Goal: Task Accomplishment & Management: Use online tool/utility

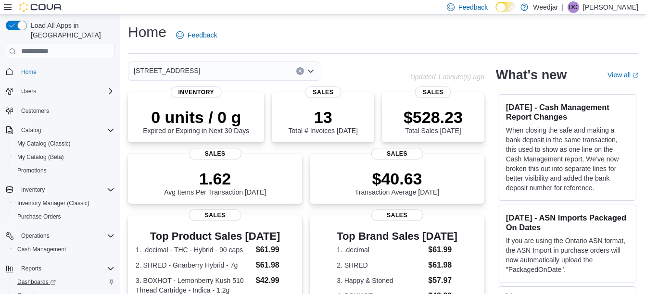
scroll to position [25, 0]
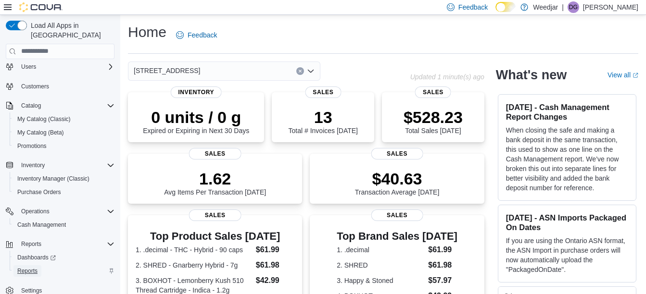
click at [29, 267] on span "Reports" at bounding box center [27, 271] width 20 height 8
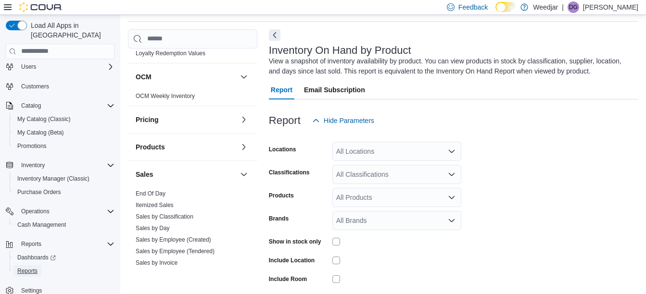
scroll to position [377, 0]
click at [165, 248] on link "Sales by Employee (Tendered)" at bounding box center [175, 251] width 79 height 7
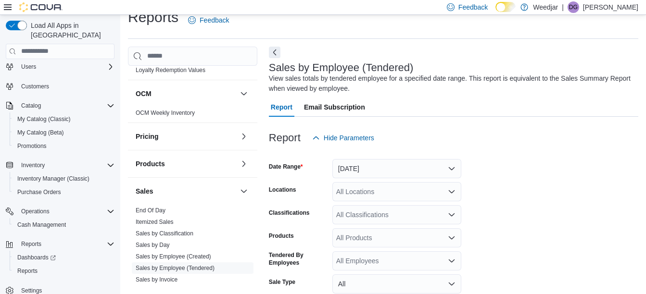
scroll to position [32, 0]
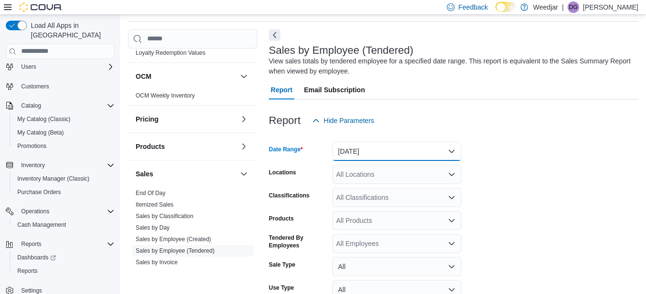
click at [377, 152] on button "[DATE]" at bounding box center [396, 151] width 129 height 19
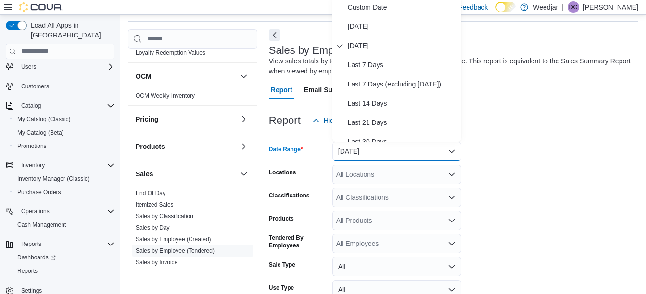
scroll to position [30, 0]
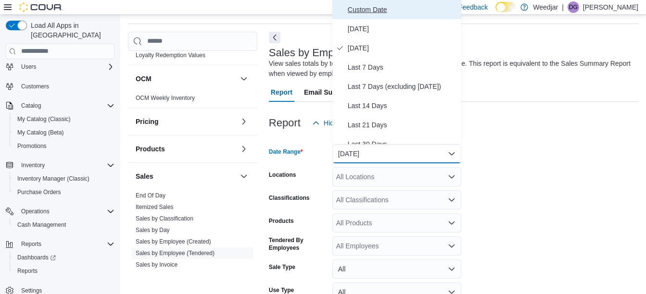
click at [366, 5] on span "Custom Date" at bounding box center [403, 10] width 110 height 12
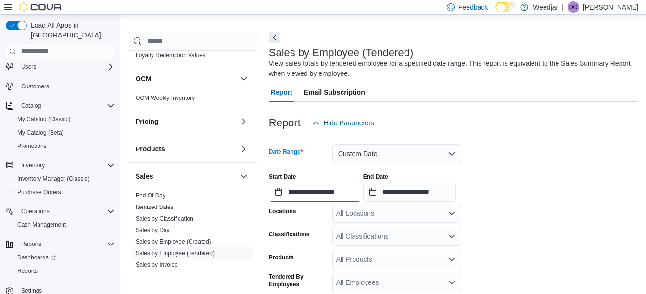
click at [360, 189] on input "**********" at bounding box center [315, 192] width 92 height 19
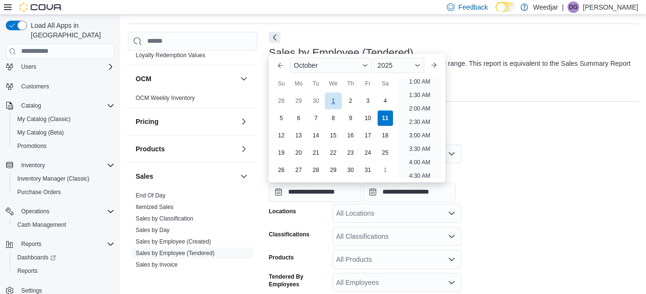
click at [330, 99] on div "1" at bounding box center [333, 100] width 17 height 17
type input "**********"
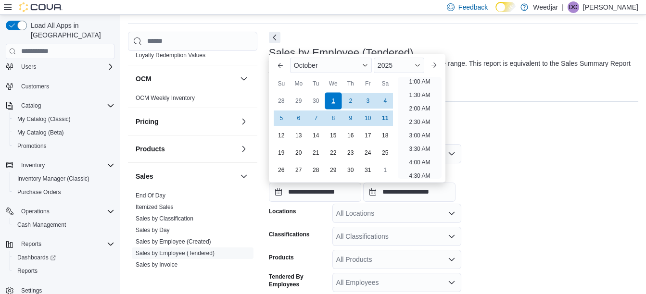
scroll to position [2, 0]
click at [503, 137] on div at bounding box center [453, 139] width 369 height 12
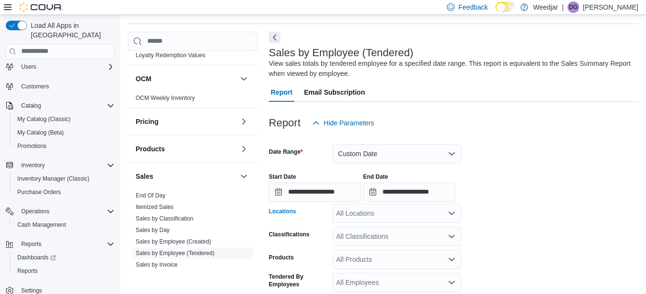
click at [408, 213] on div "All Locations" at bounding box center [396, 213] width 129 height 19
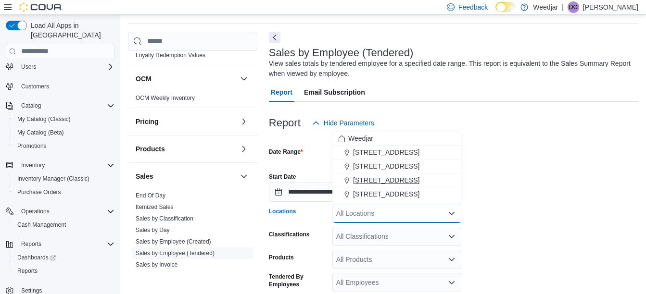
click at [382, 177] on span "[STREET_ADDRESS]" at bounding box center [386, 181] width 66 height 10
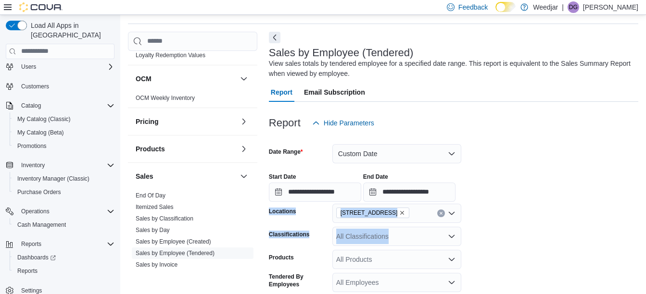
drag, startPoint x: 528, startPoint y: 203, endPoint x: 388, endPoint y: 239, distance: 144.4
click at [388, 239] on form "**********" at bounding box center [453, 261] width 369 height 256
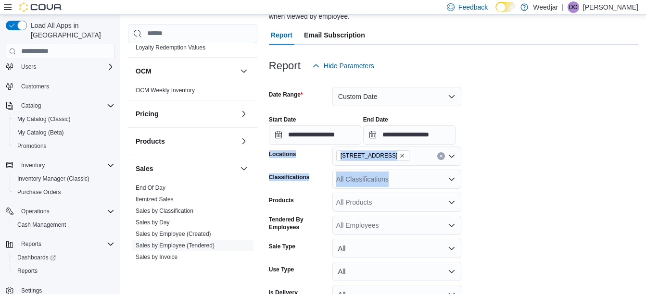
scroll to position [114, 0]
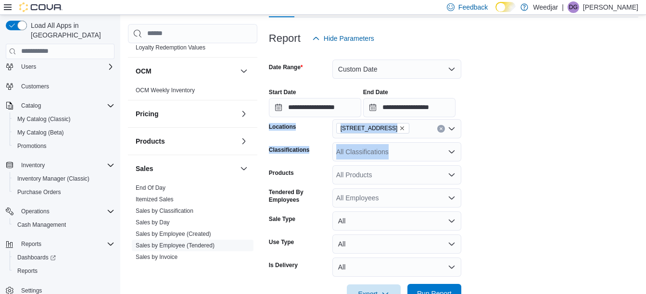
click at [443, 285] on span "Run Report" at bounding box center [434, 293] width 42 height 19
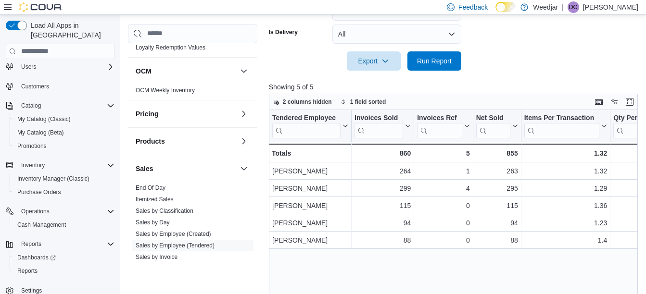
scroll to position [347, 0]
click at [485, 202] on div "115" at bounding box center [497, 207] width 42 height 12
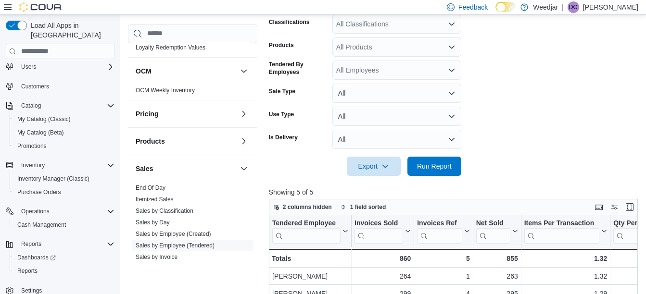
scroll to position [241, 0]
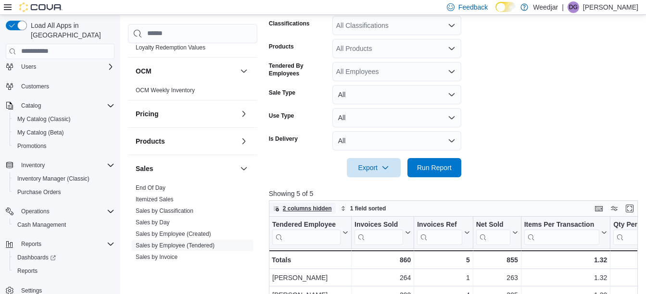
click at [309, 206] on span "2 columns hidden" at bounding box center [307, 209] width 49 height 8
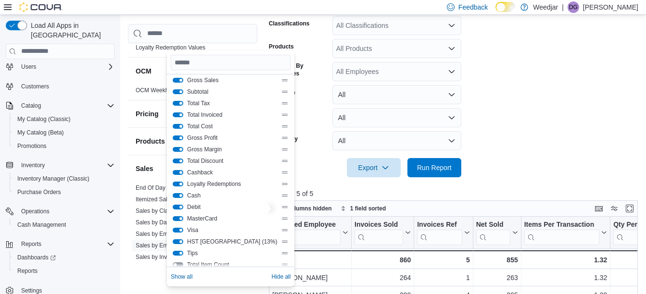
scroll to position [115, 0]
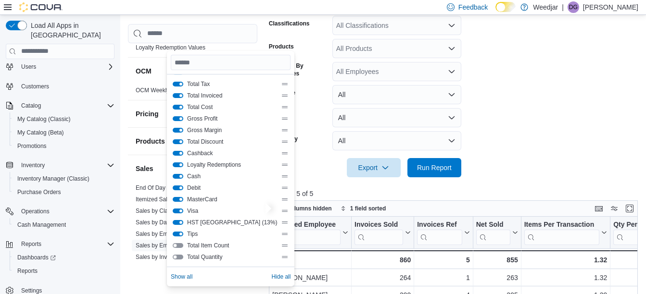
click at [293, 161] on div "Export Run Report" at bounding box center [365, 167] width 192 height 19
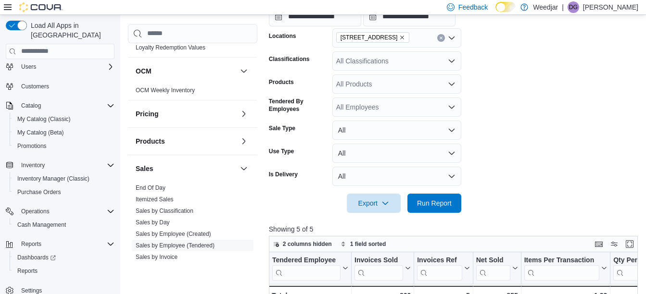
scroll to position [203, 0]
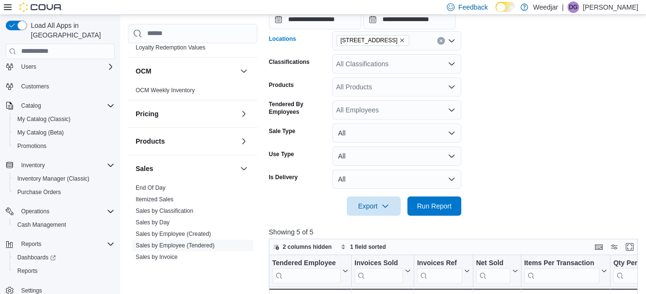
click at [401, 39] on icon "Remove 355 Oakwood Ave from selection in this group" at bounding box center [403, 40] width 4 height 4
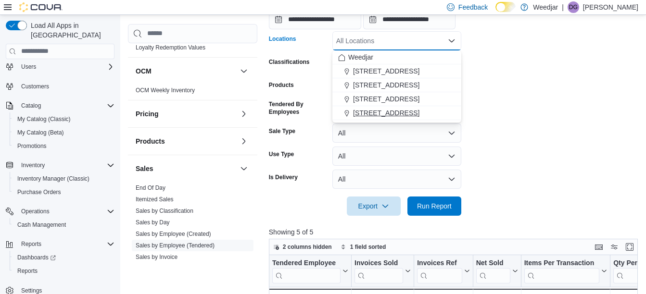
click at [365, 110] on span "[STREET_ADDRESS]" at bounding box center [386, 113] width 66 height 10
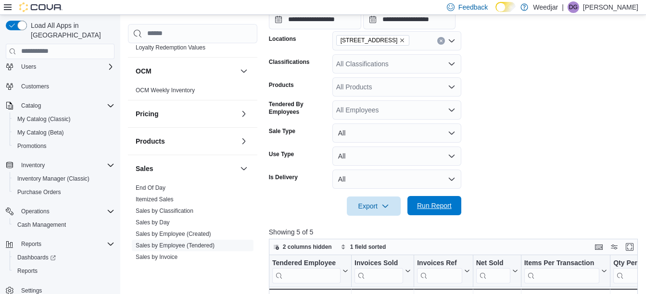
click at [425, 205] on span "Run Report" at bounding box center [434, 206] width 35 height 10
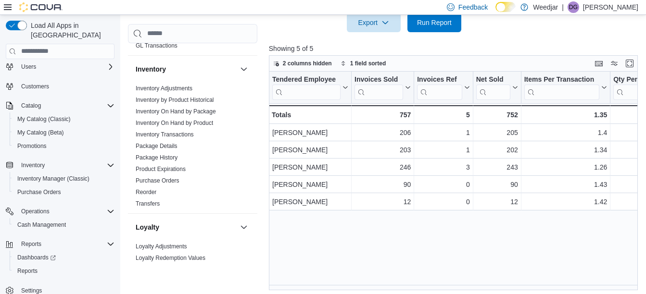
scroll to position [165, 0]
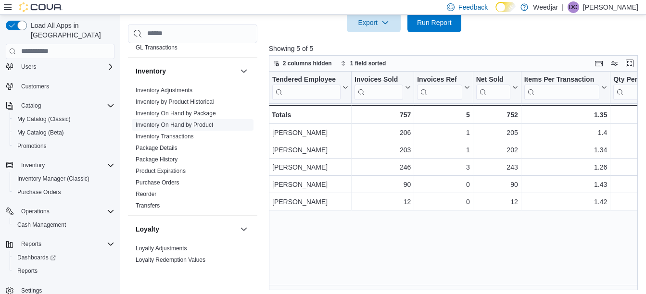
click at [179, 123] on link "Inventory On Hand by Product" at bounding box center [174, 125] width 77 height 7
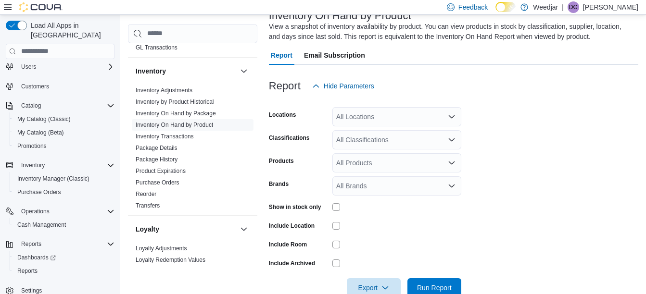
scroll to position [32, 0]
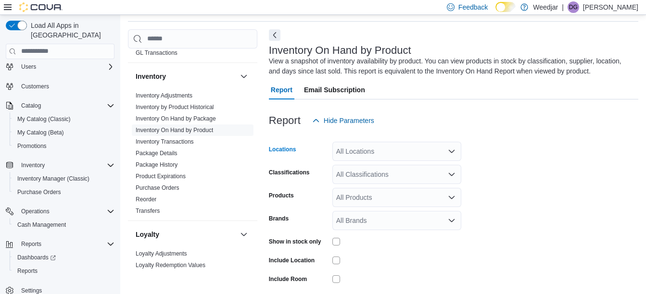
click at [385, 152] on div "All Locations" at bounding box center [396, 151] width 129 height 19
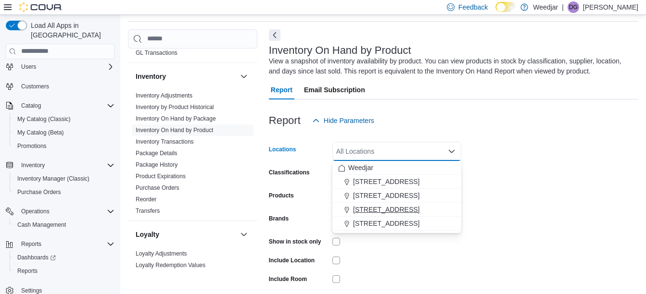
click at [359, 208] on span "[STREET_ADDRESS]" at bounding box center [386, 210] width 66 height 10
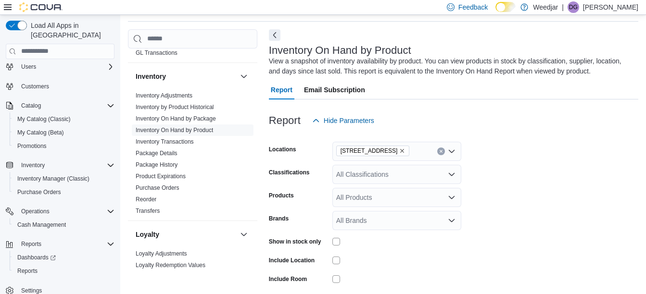
click at [584, 199] on form "Locations [STREET_ADDRESS] Classifications All Classifications Products All Pro…" at bounding box center [453, 231] width 369 height 202
click at [363, 175] on div "All Classifications" at bounding box center [396, 174] width 129 height 19
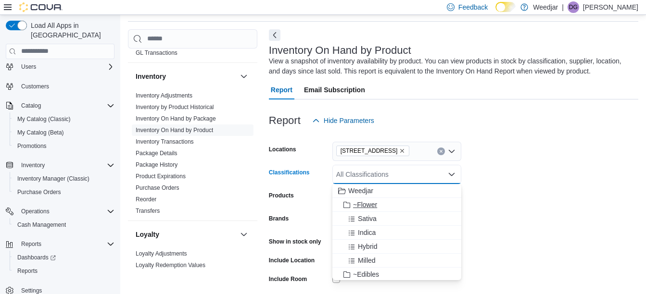
click at [355, 201] on span "~Flower" at bounding box center [365, 205] width 24 height 10
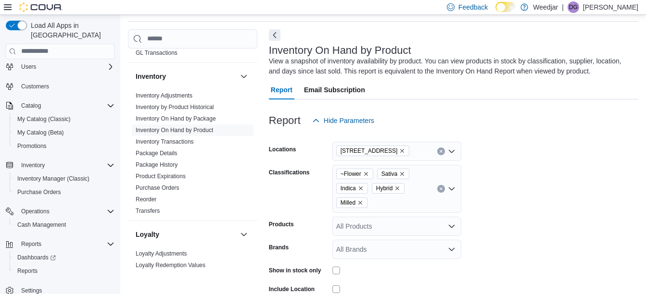
click at [594, 187] on form "Locations [STREET_ADDRESS] Classifications ~Flower Sativa Indica Hybrid Milled …" at bounding box center [453, 245] width 369 height 231
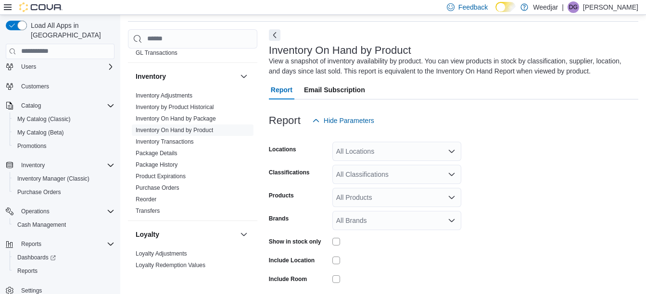
click at [413, 118] on div "Report Hide Parameters" at bounding box center [453, 120] width 369 height 19
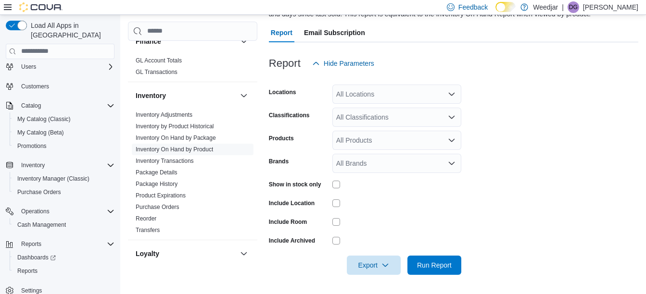
scroll to position [123, 0]
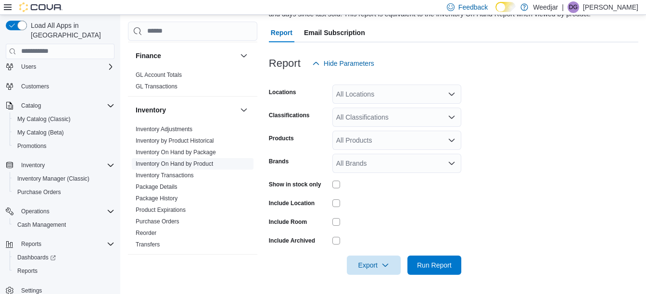
click at [169, 162] on link "Inventory On Hand by Product" at bounding box center [174, 164] width 77 height 7
click at [186, 161] on link "Inventory On Hand by Product" at bounding box center [174, 164] width 77 height 7
click at [375, 96] on div "All Locations" at bounding box center [396, 94] width 129 height 19
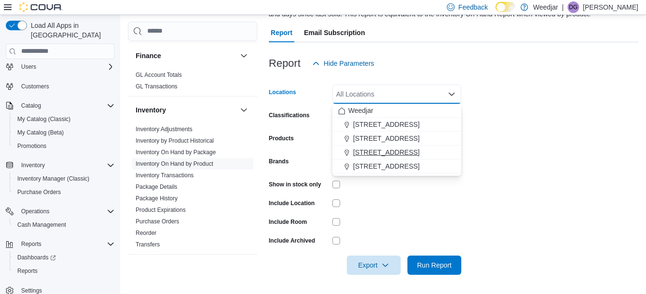
click at [363, 151] on span "[STREET_ADDRESS]" at bounding box center [386, 153] width 66 height 10
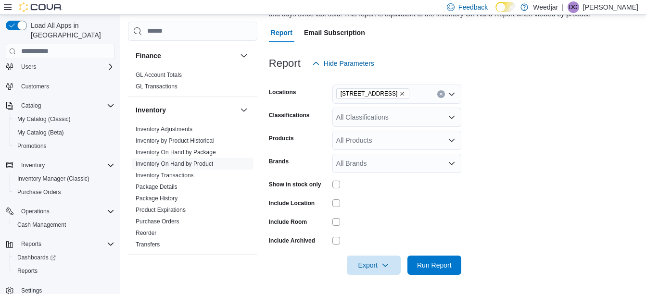
click at [396, 72] on div "Report Hide Parameters" at bounding box center [453, 63] width 369 height 19
click at [362, 116] on div "All Classifications" at bounding box center [396, 117] width 129 height 19
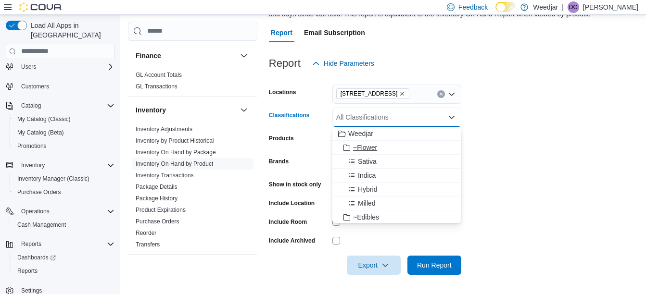
click at [367, 147] on span "~Flower" at bounding box center [365, 148] width 24 height 10
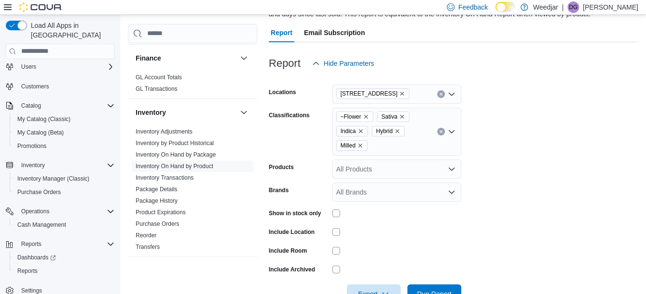
click at [301, 151] on div "Classifications" at bounding box center [299, 132] width 60 height 48
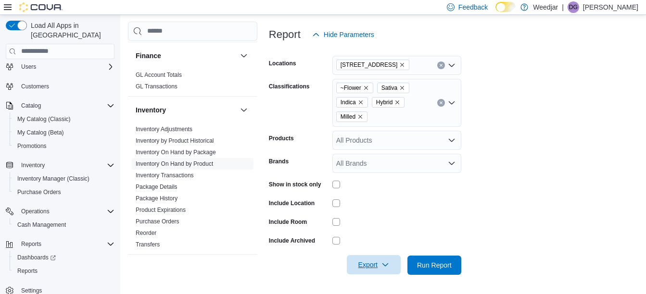
click at [384, 264] on icon "button" at bounding box center [385, 265] width 8 height 8
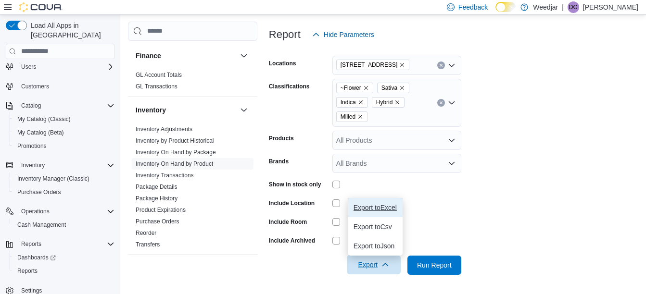
click at [380, 209] on span "Export to Excel" at bounding box center [375, 208] width 43 height 8
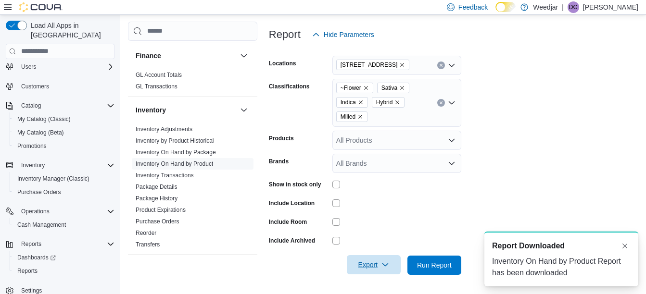
scroll to position [0, 0]
click at [368, 205] on div at bounding box center [396, 204] width 129 height 8
